Goal: Transaction & Acquisition: Purchase product/service

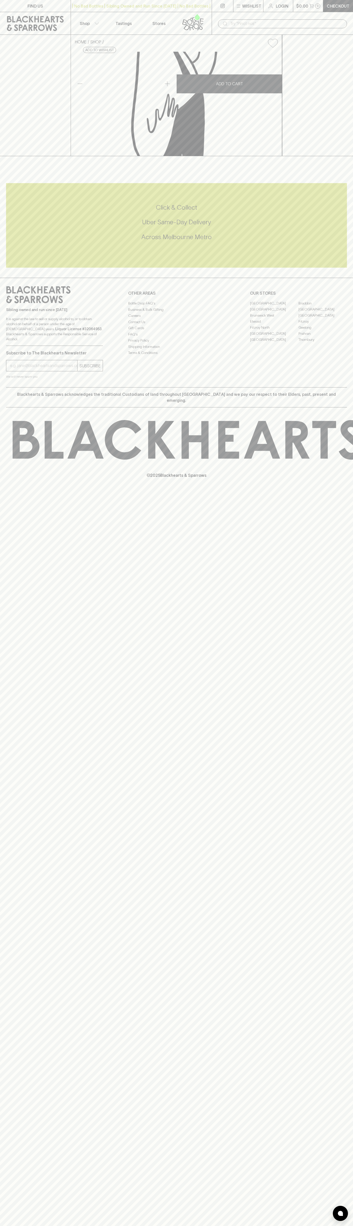
click at [347, 23] on div "​" at bounding box center [282, 23] width 141 height 23
click at [348, 393] on div "FIND US | No Bad Bottles | Sibling Owned and Run Since [DATE] | No Bad Bottles …" at bounding box center [176, 613] width 353 height 1226
click at [212, 1225] on html "FIND US | No Bad Bottles | Sibling Owned and Run Since [DATE] | No Bad Bottles …" at bounding box center [176, 613] width 353 height 1226
click at [19, 346] on div "Sibling owned and run since 2006 It is against the law to sell or supply alcoho…" at bounding box center [54, 316] width 97 height 60
